Goal: Task Accomplishment & Management: Use online tool/utility

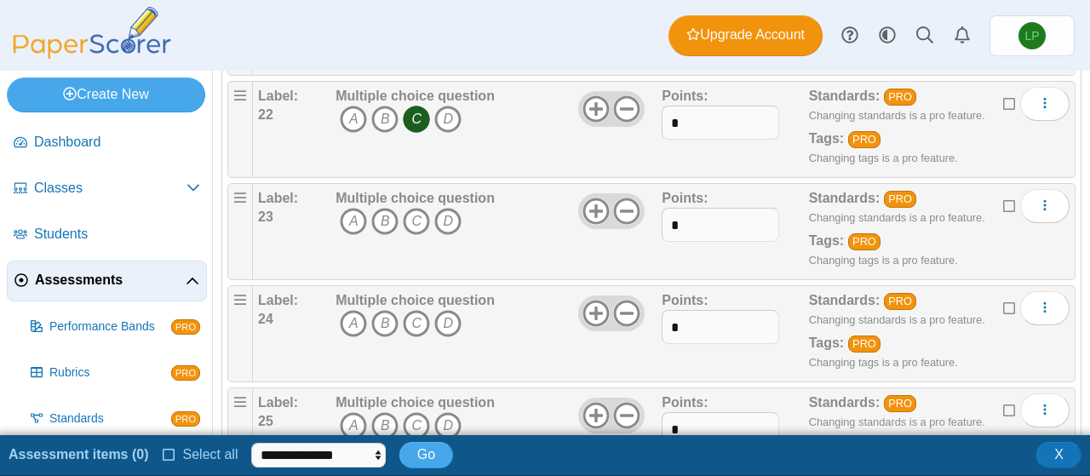
scroll to position [2381, 0]
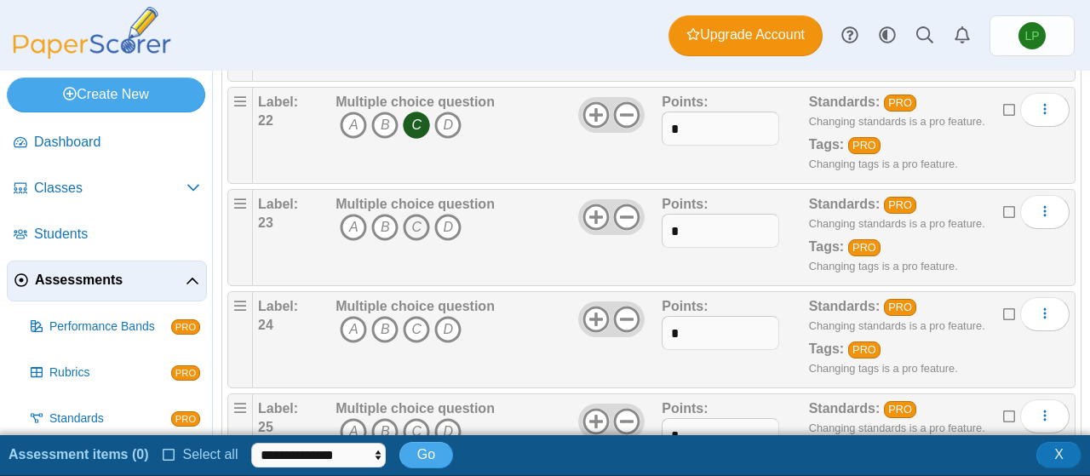
click at [405, 214] on icon "C" at bounding box center [416, 227] width 27 height 27
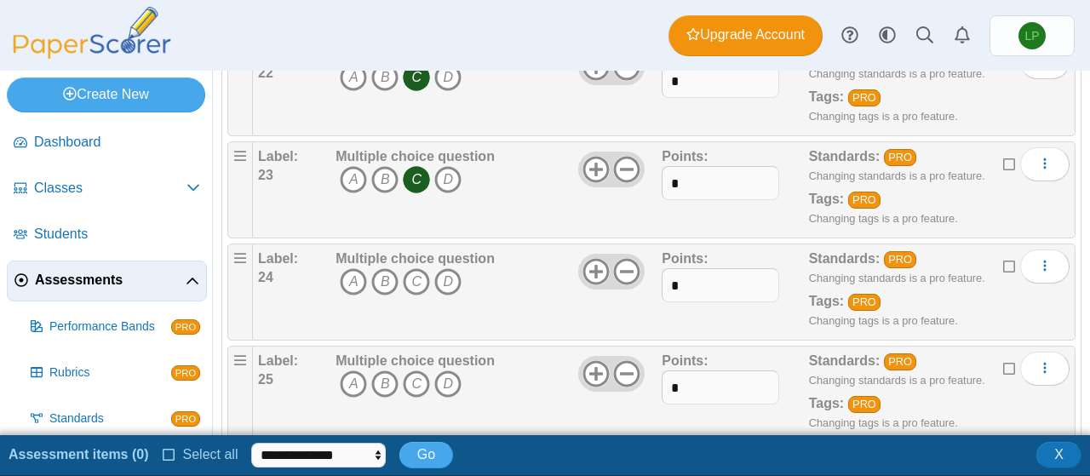
scroll to position [2430, 0]
click at [405, 267] on icon "C" at bounding box center [416, 280] width 27 height 27
click at [333, 412] on div "Multiple choice question A B C D" at bounding box center [496, 393] width 330 height 85
click at [449, 370] on icon "D" at bounding box center [447, 383] width 27 height 27
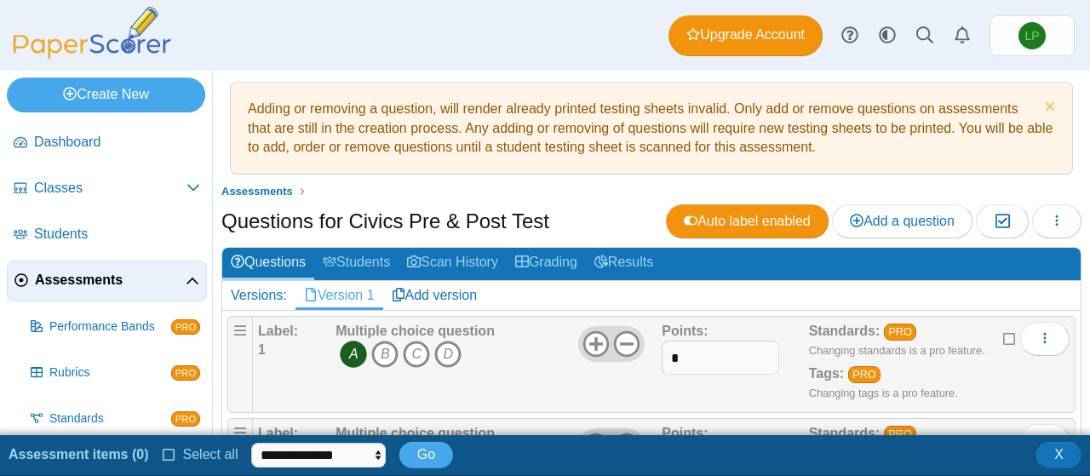
scroll to position [0, 0]
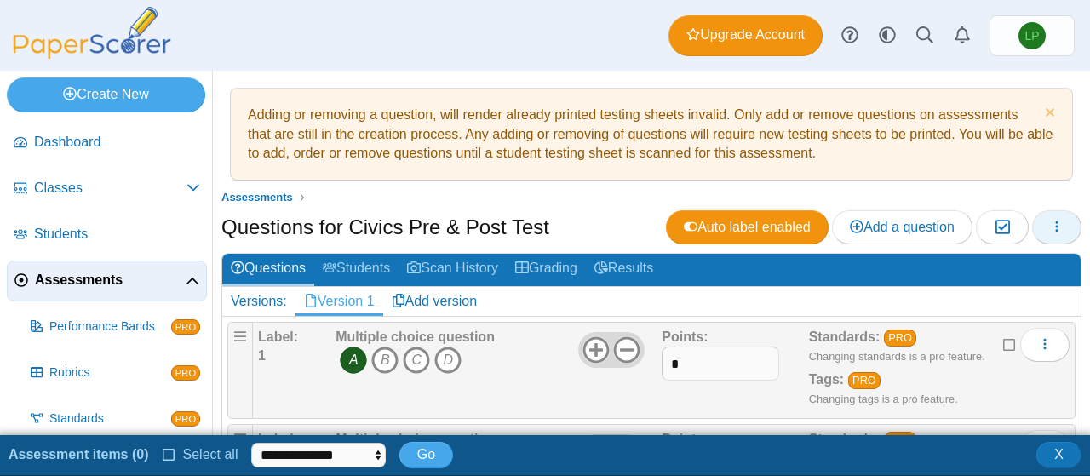
click at [1050, 228] on icon "button" at bounding box center [1057, 227] width 14 height 14
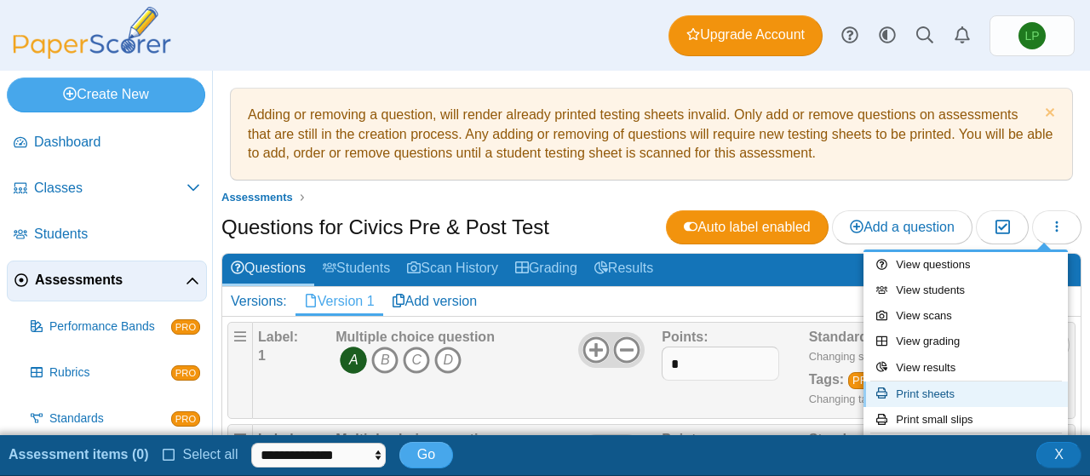
click at [933, 399] on link "Print sheets" at bounding box center [966, 395] width 204 height 26
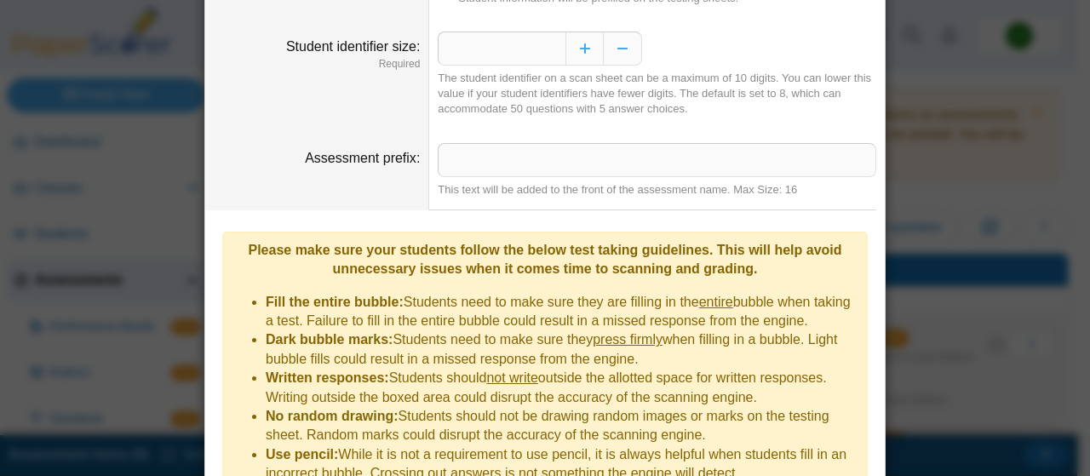
scroll to position [141, 0]
click at [513, 161] on input "Assessment prefix" at bounding box center [657, 159] width 439 height 34
type input "*"
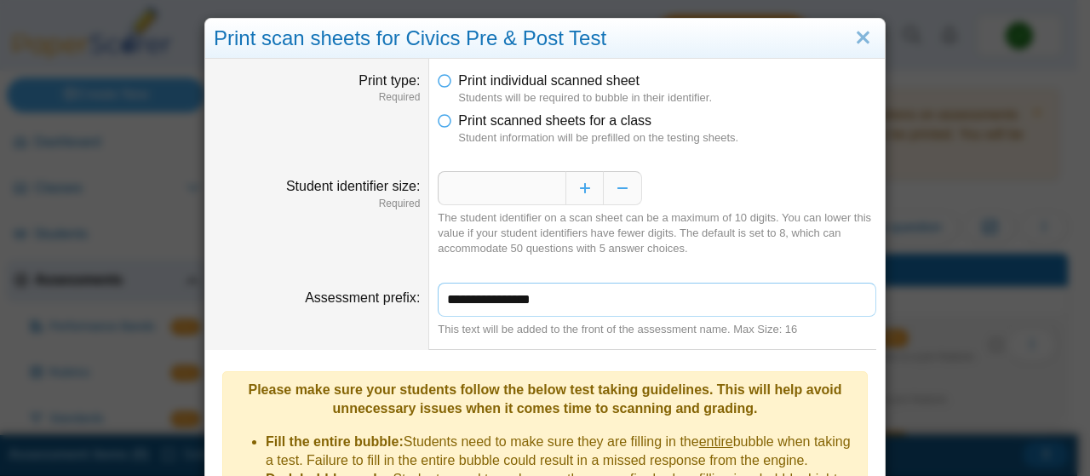
scroll to position [273, 0]
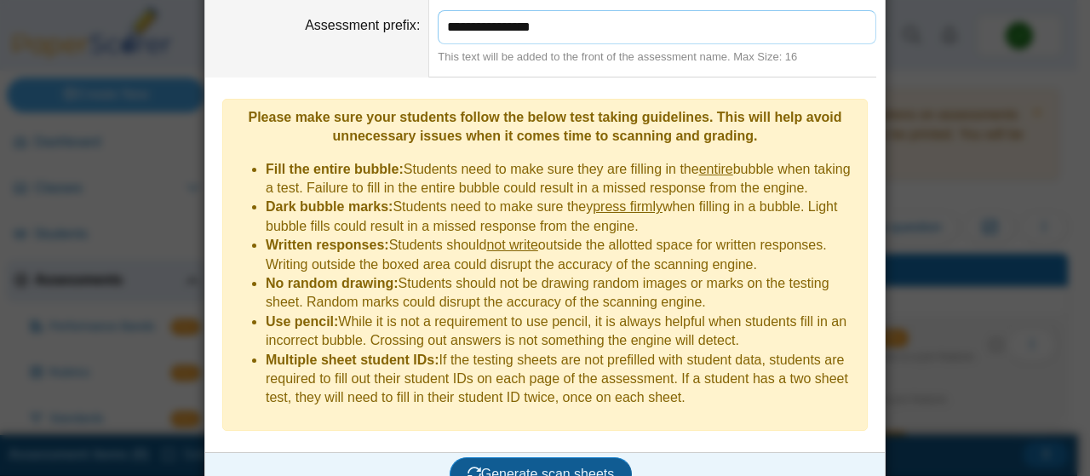
type input "**********"
click at [540, 467] on span "Generate scan sheets" at bounding box center [541, 474] width 147 height 14
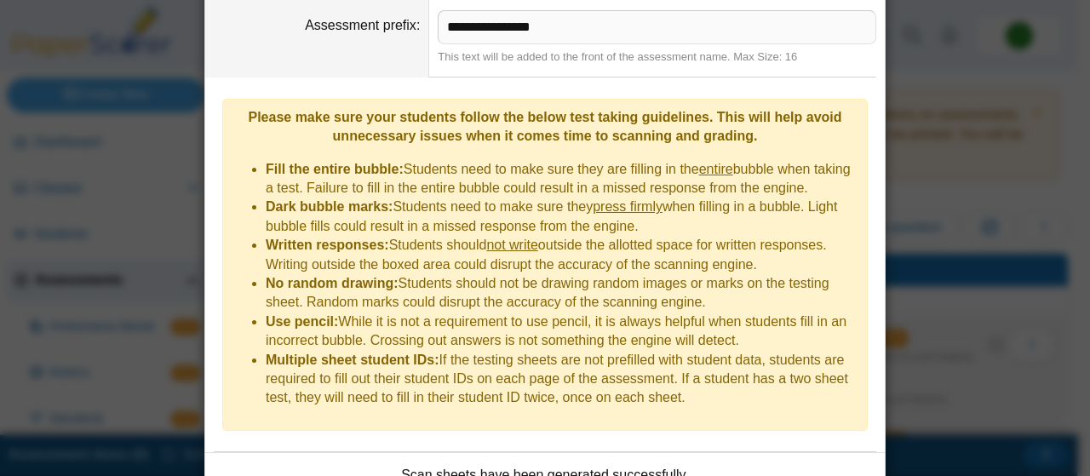
scroll to position [409, 0]
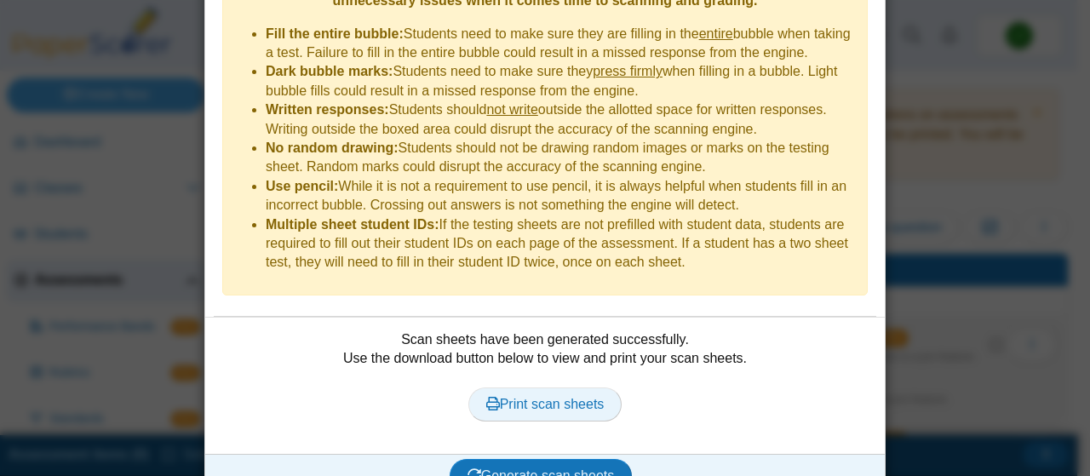
click at [557, 397] on span "Print scan sheets" at bounding box center [545, 404] width 118 height 14
